Goal: Find specific page/section: Find specific page/section

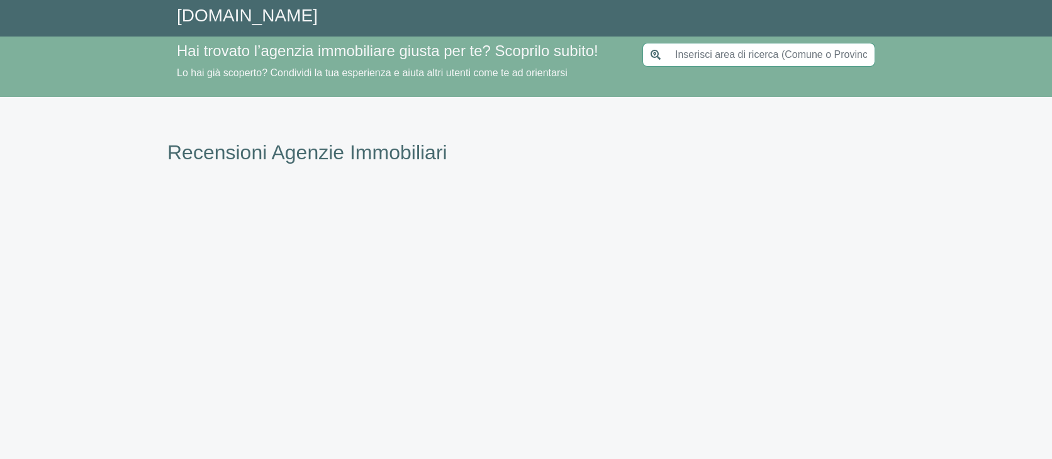
type input "[GEOGRAPHIC_DATA]"
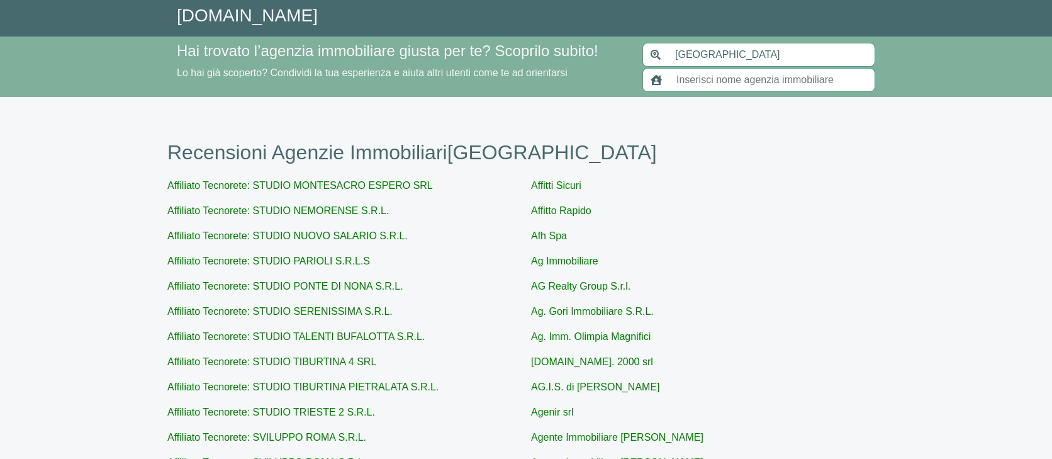
scroll to position [1, 0]
click at [818, 79] on input "text" at bounding box center [772, 79] width 206 height 24
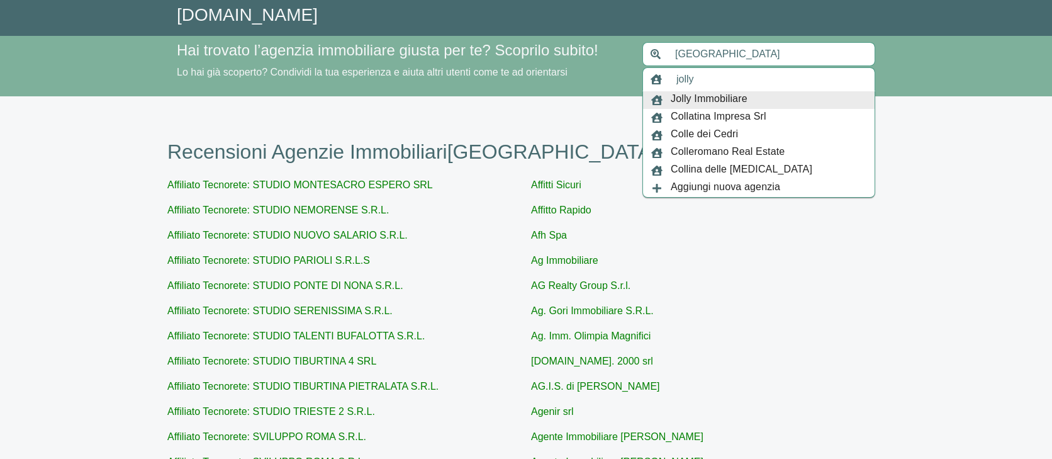
scroll to position [1, 0]
click at [705, 96] on span "Jolly Immobiliare" at bounding box center [709, 100] width 77 height 18
type input "Jolly Immobiliare"
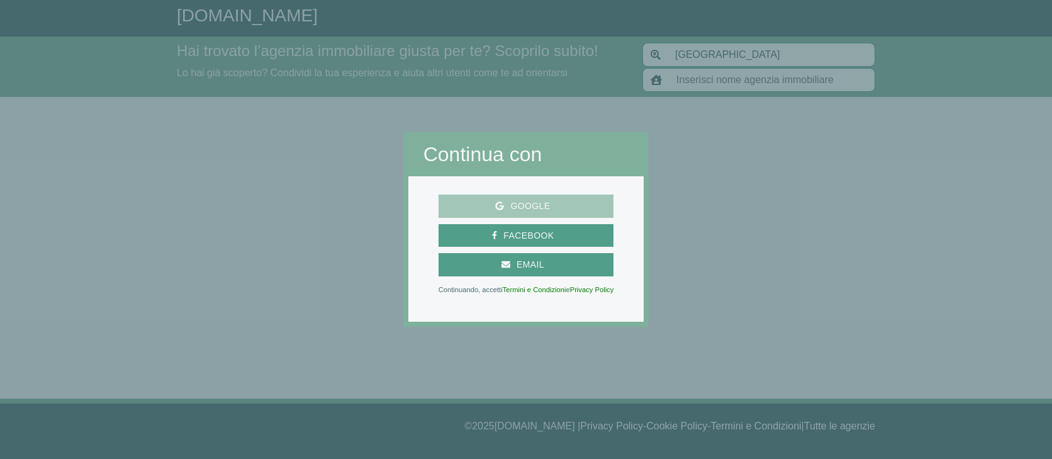
click at [540, 206] on span "Google" at bounding box center [530, 206] width 52 height 16
